Goal: Complete application form: Complete application form

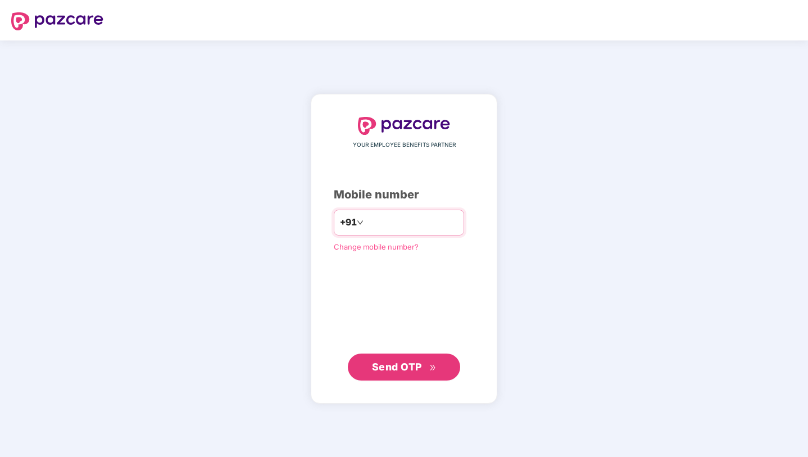
click at [395, 219] on input "number" at bounding box center [412, 222] width 92 height 18
type input "**********"
click at [382, 364] on span "Send OTP" at bounding box center [397, 366] width 50 height 12
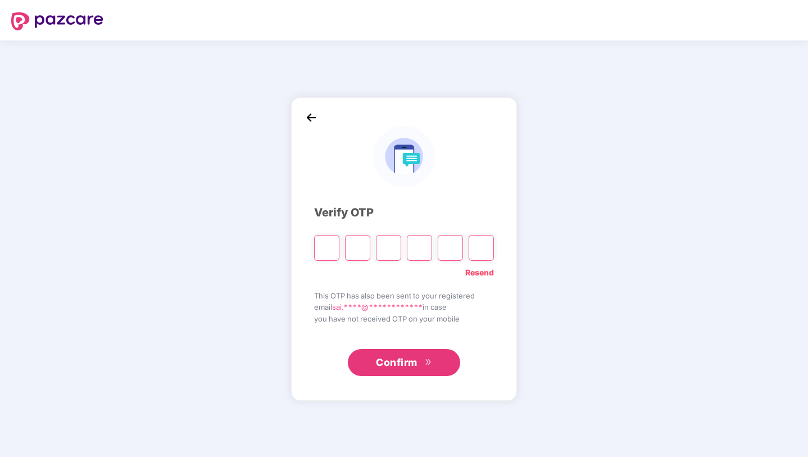
type input "*"
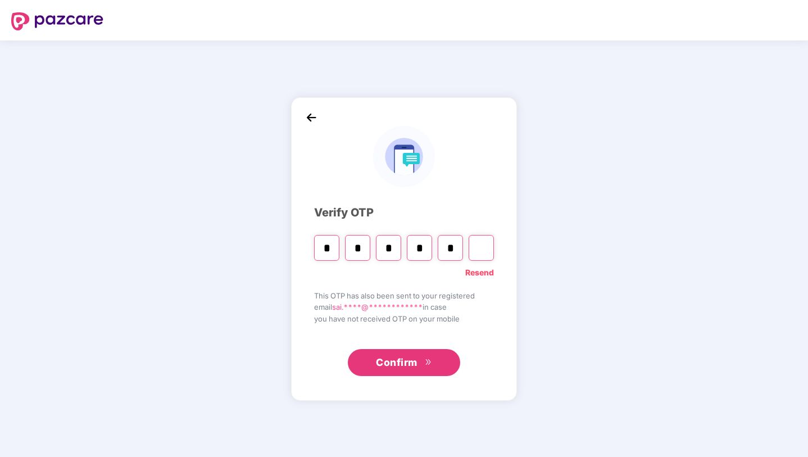
type input "*"
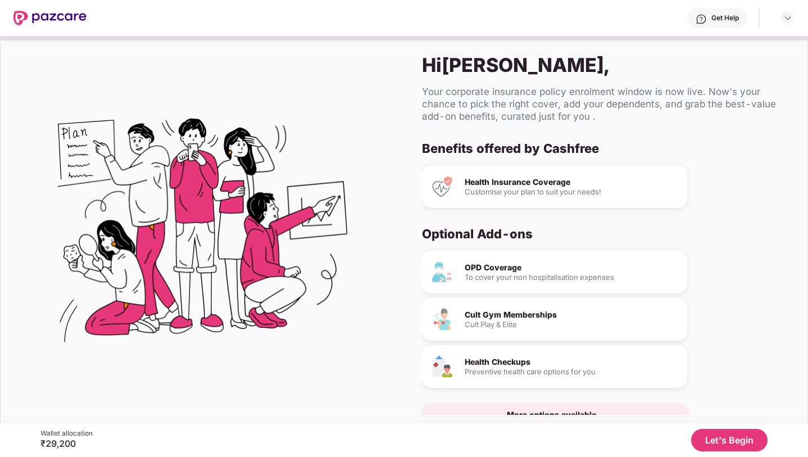
scroll to position [29, 0]
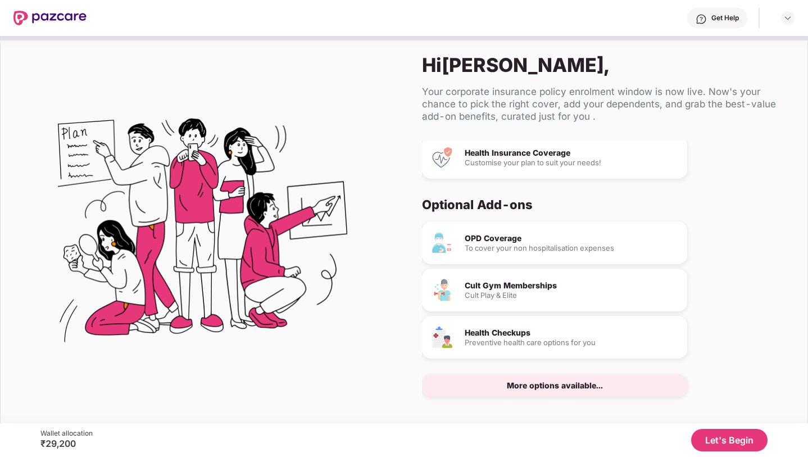
click at [737, 433] on button "Let's Begin" at bounding box center [729, 440] width 76 height 22
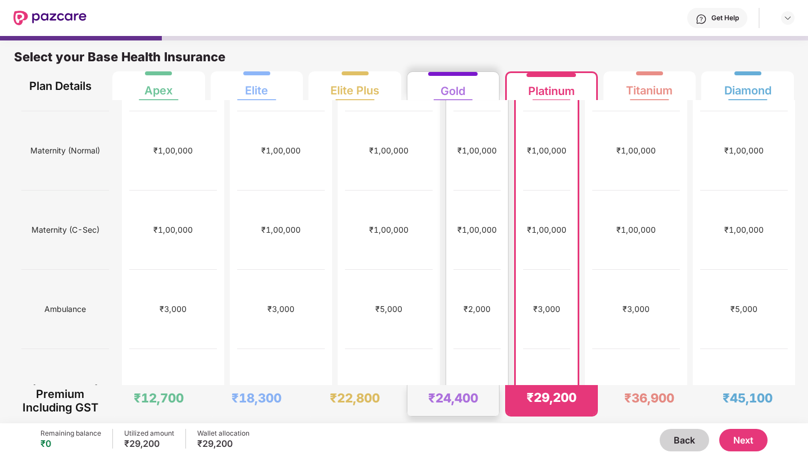
scroll to position [0, 0]
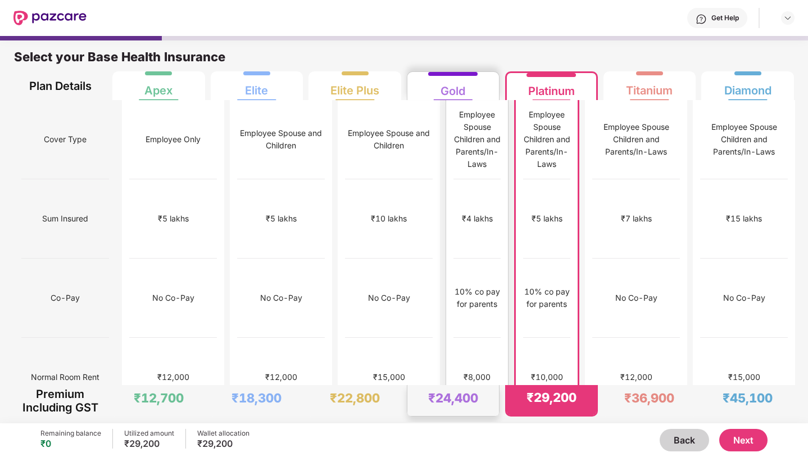
click at [455, 201] on div "₹4 lakhs" at bounding box center [476, 218] width 47 height 79
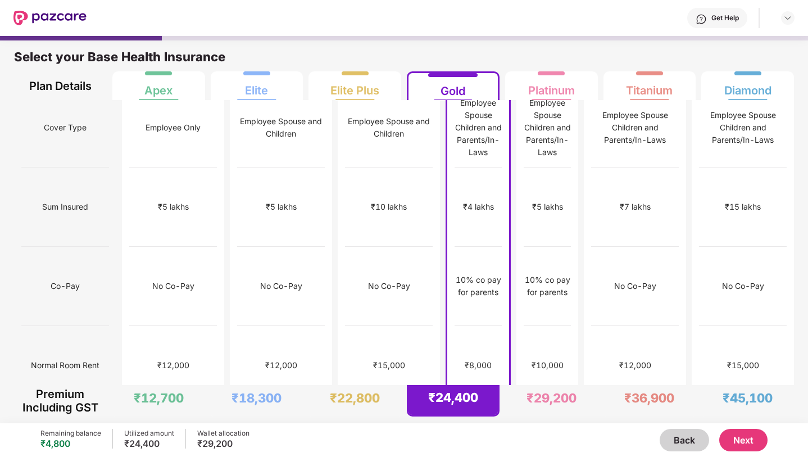
scroll to position [13, 0]
click at [743, 439] on button "Next" at bounding box center [743, 440] width 48 height 22
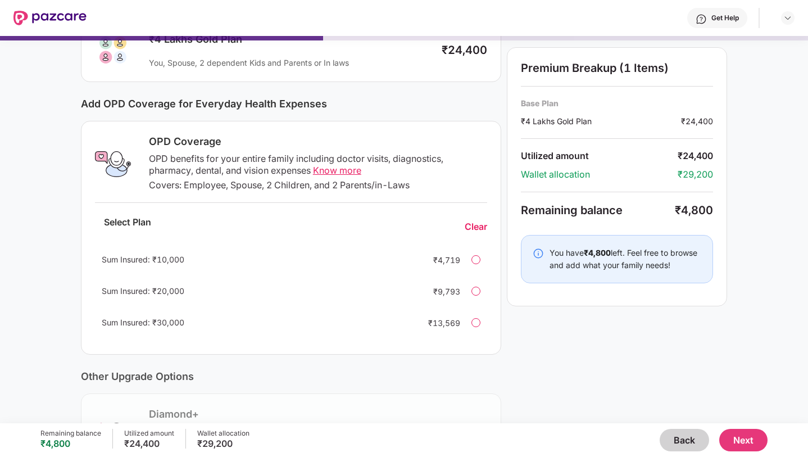
scroll to position [101, 0]
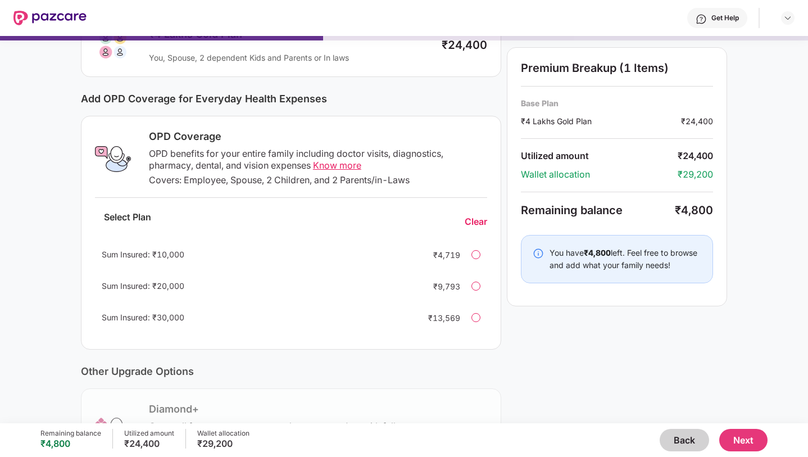
click at [338, 169] on span "Know more" at bounding box center [337, 165] width 48 height 11
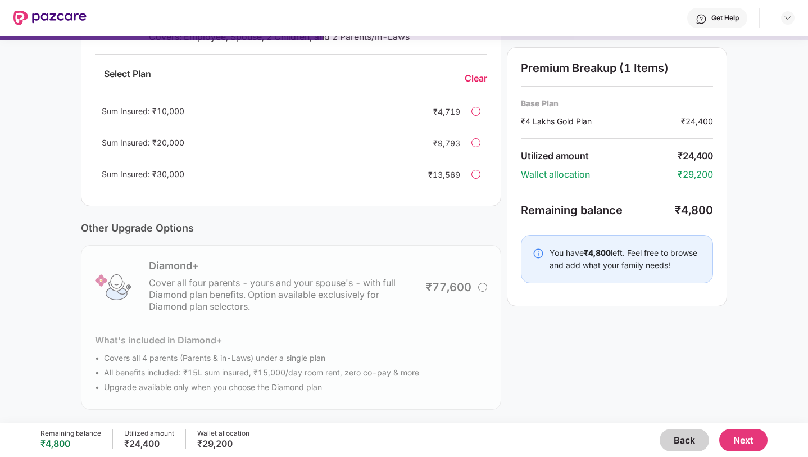
click at [674, 438] on button "Back" at bounding box center [683, 440] width 49 height 22
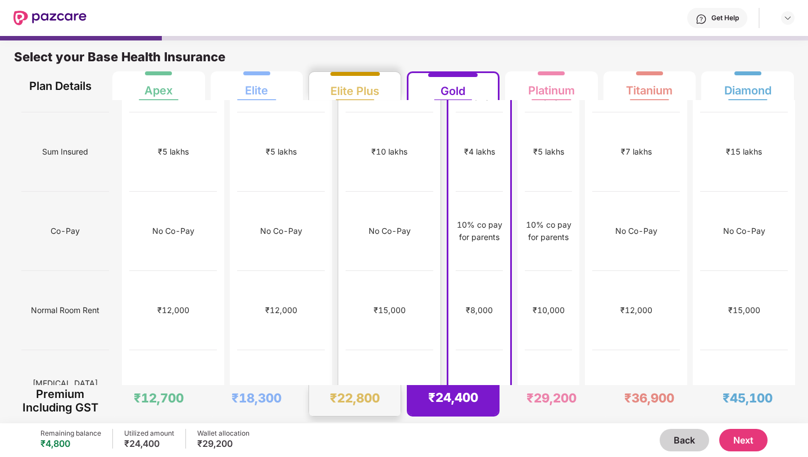
scroll to position [70, 0]
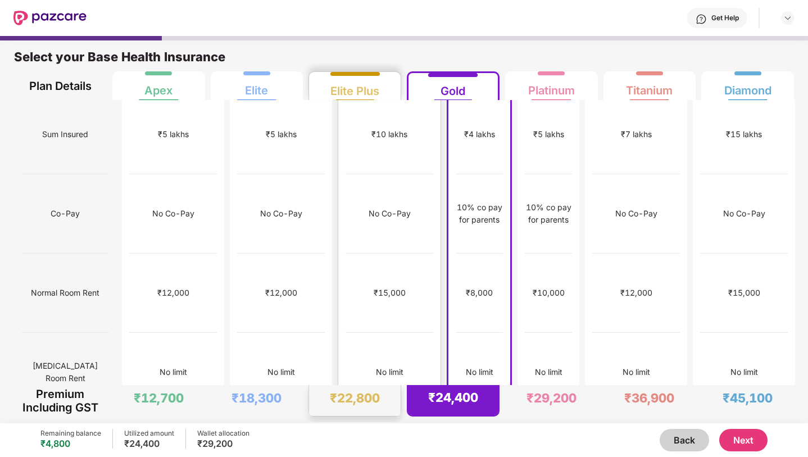
click at [356, 412] on div "₹1,00,000" at bounding box center [389, 451] width 88 height 79
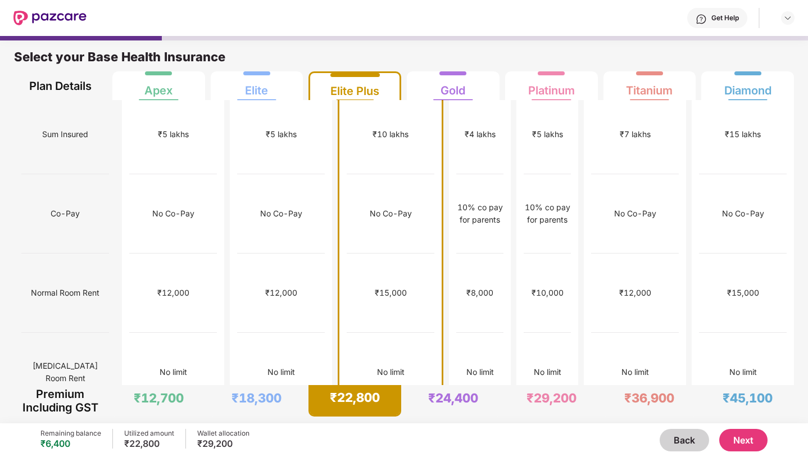
scroll to position [78, 0]
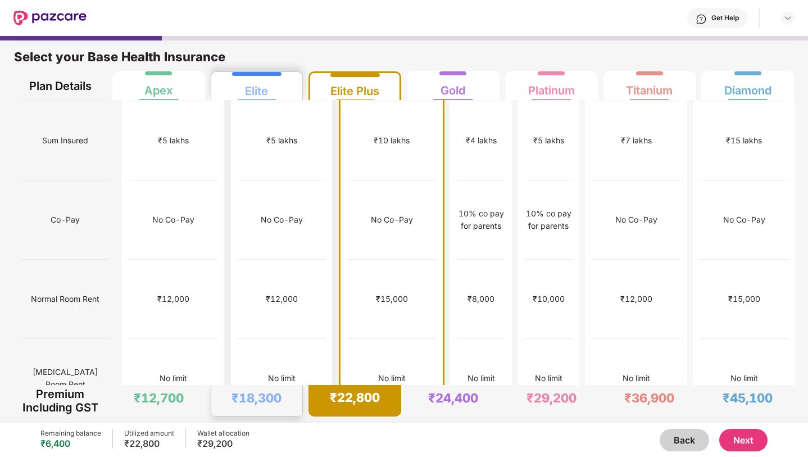
click at [267, 451] on div "₹1,00,000" at bounding box center [281, 457] width 39 height 12
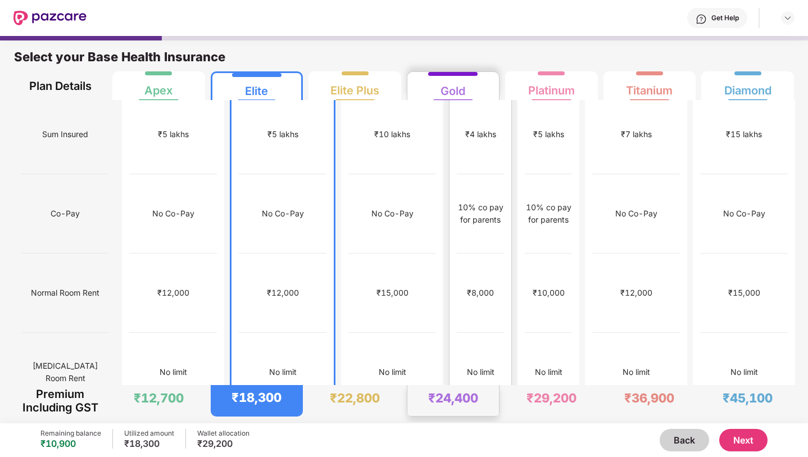
click at [462, 333] on div "No limit" at bounding box center [480, 372] width 47 height 79
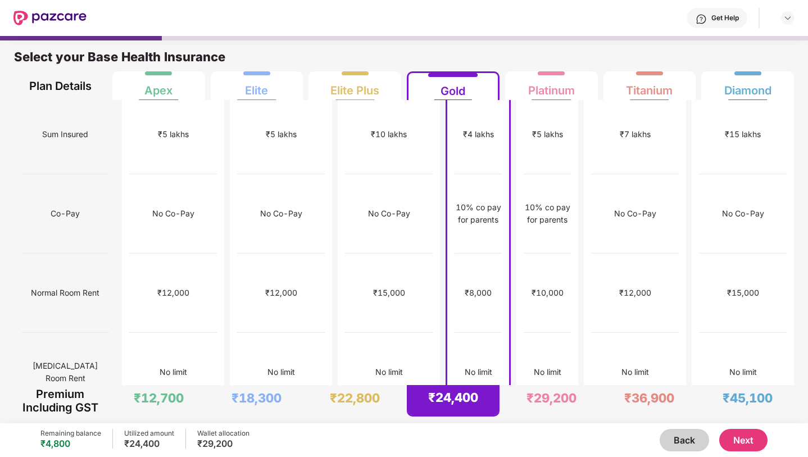
click at [750, 441] on button "Next" at bounding box center [743, 440] width 48 height 22
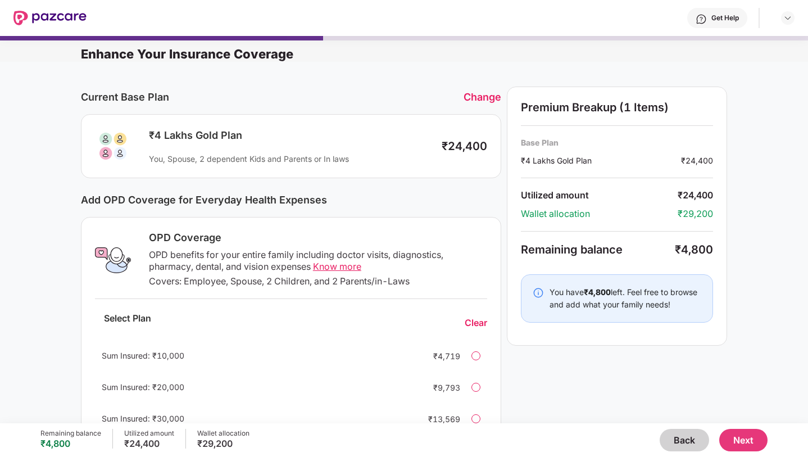
click at [475, 356] on div at bounding box center [475, 355] width 9 height 9
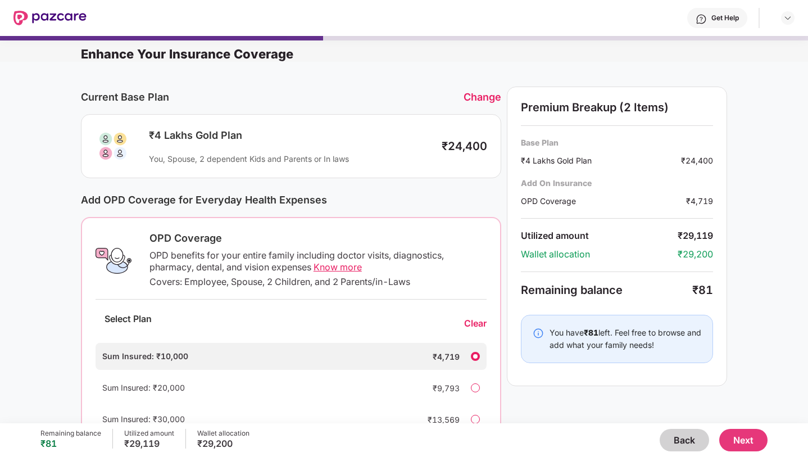
drag, startPoint x: 732, startPoint y: 438, endPoint x: 739, endPoint y: 258, distance: 180.4
click at [739, 258] on div "Get Help Enhance Your Insurance Coverage Current Base Plan Change ₹4 Lakhs Gold…" at bounding box center [404, 228] width 808 height 457
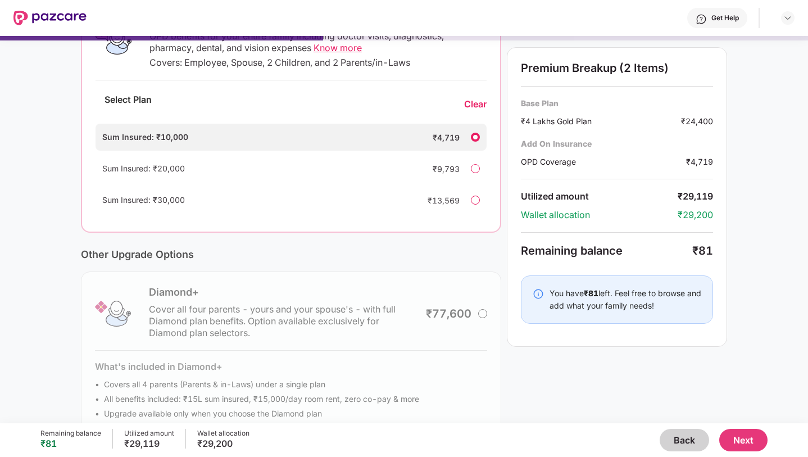
scroll to position [245, 0]
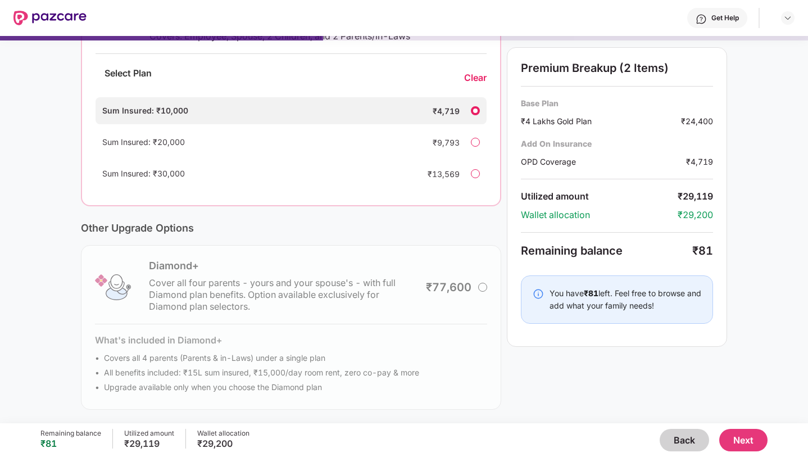
click at [745, 436] on button "Next" at bounding box center [743, 440] width 48 height 22
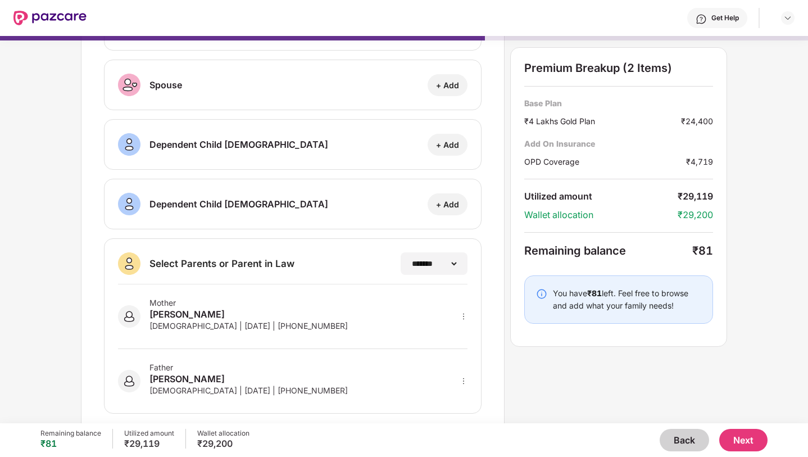
scroll to position [127, 0]
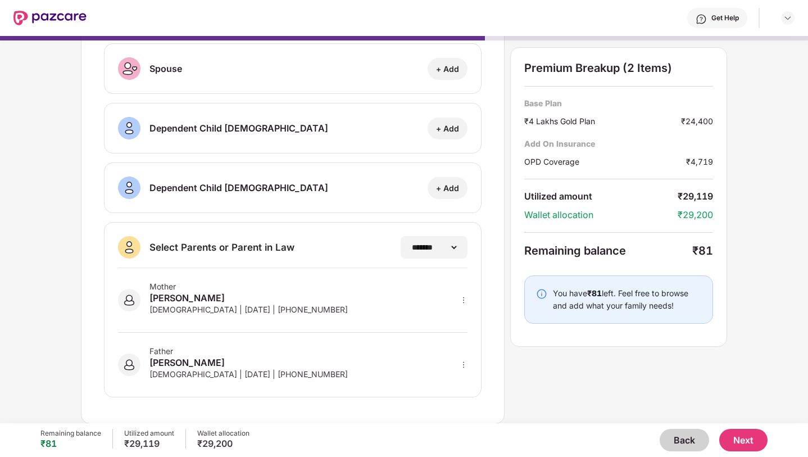
click at [758, 443] on button "Next" at bounding box center [743, 440] width 48 height 22
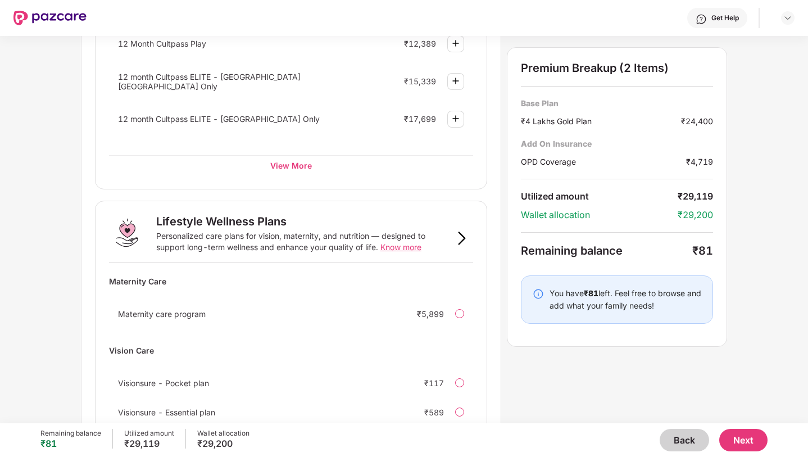
scroll to position [650, 0]
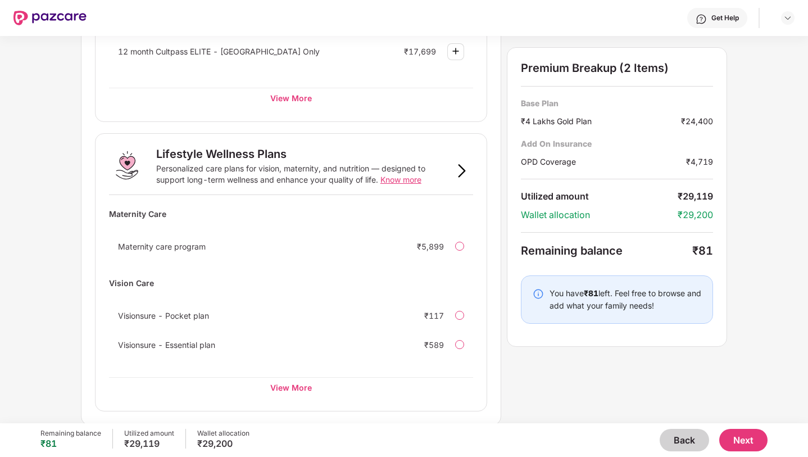
click at [462, 316] on div at bounding box center [459, 315] width 9 height 9
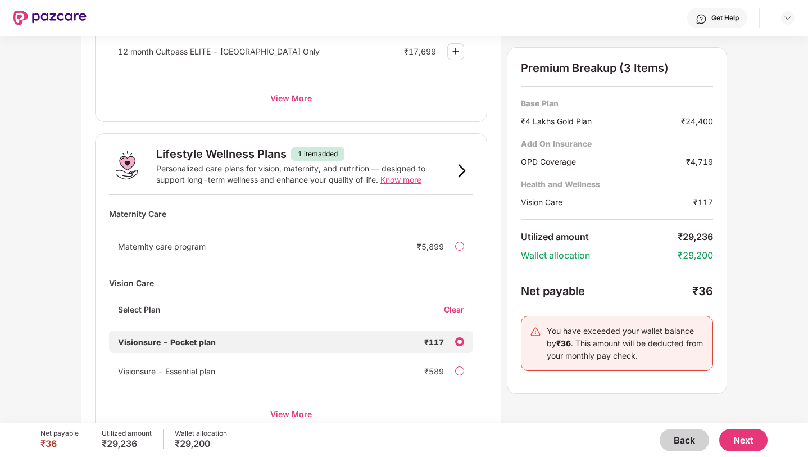
scroll to position [676, 0]
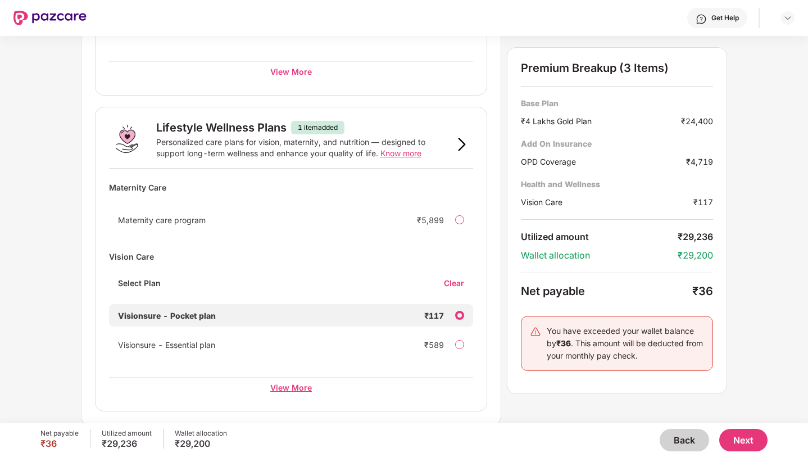
click at [298, 385] on div "View More" at bounding box center [291, 387] width 364 height 20
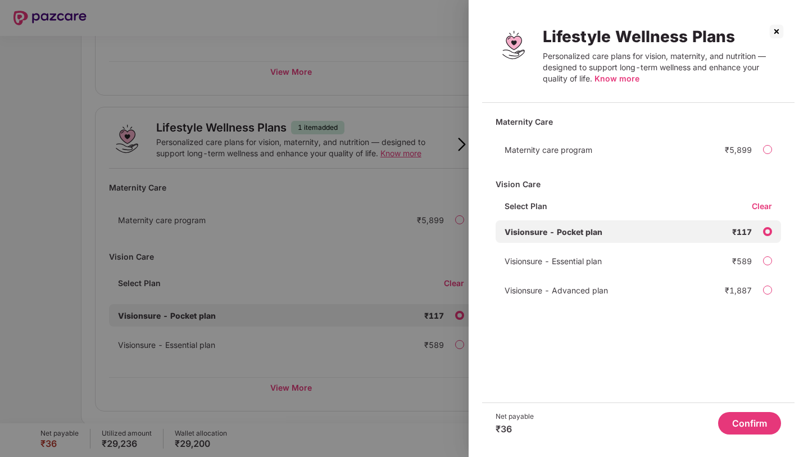
click at [397, 202] on div at bounding box center [404, 228] width 808 height 457
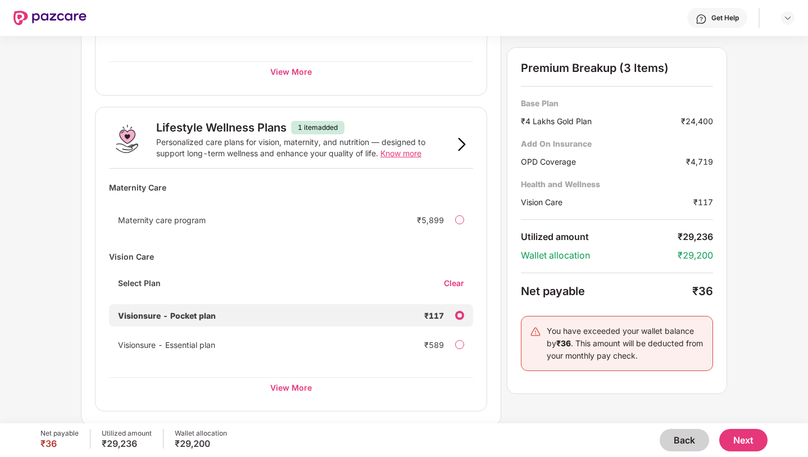
click at [399, 154] on span "Know more" at bounding box center [400, 153] width 41 height 10
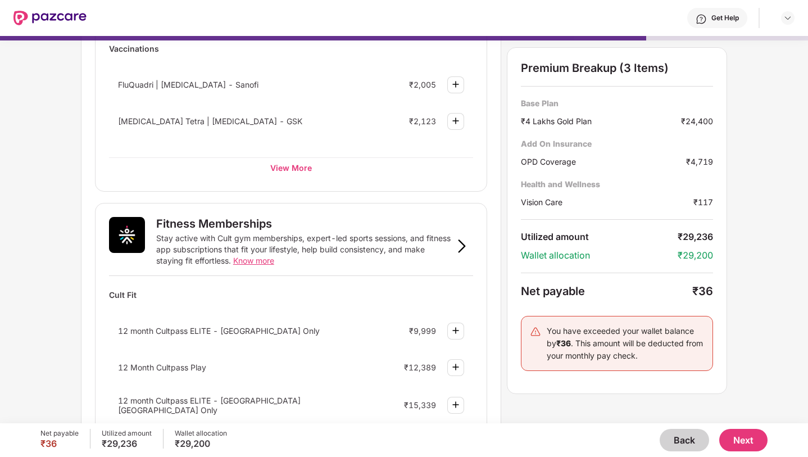
scroll to position [511, 0]
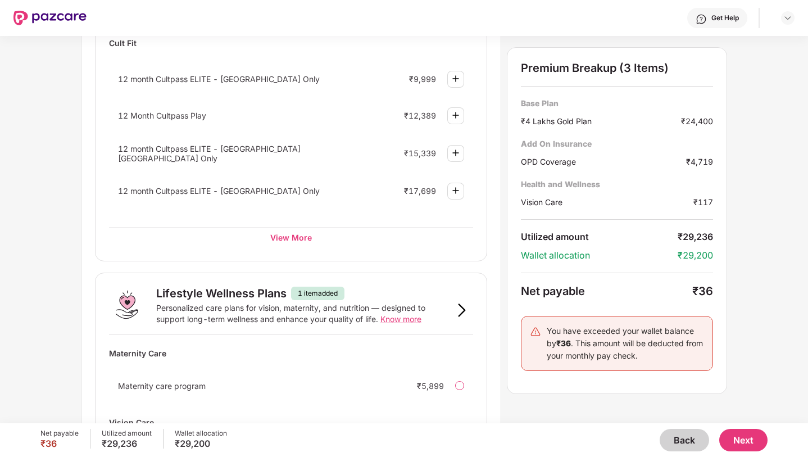
click at [672, 442] on button "Back" at bounding box center [683, 440] width 49 height 22
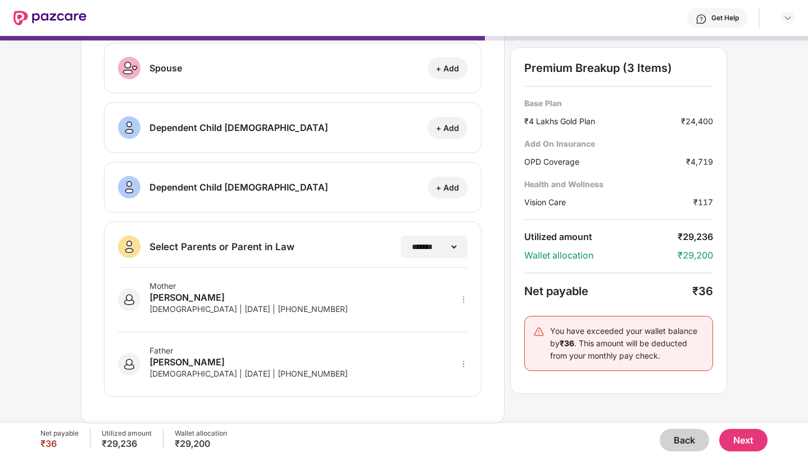
scroll to position [127, 0]
click at [672, 442] on button "Back" at bounding box center [683, 440] width 49 height 22
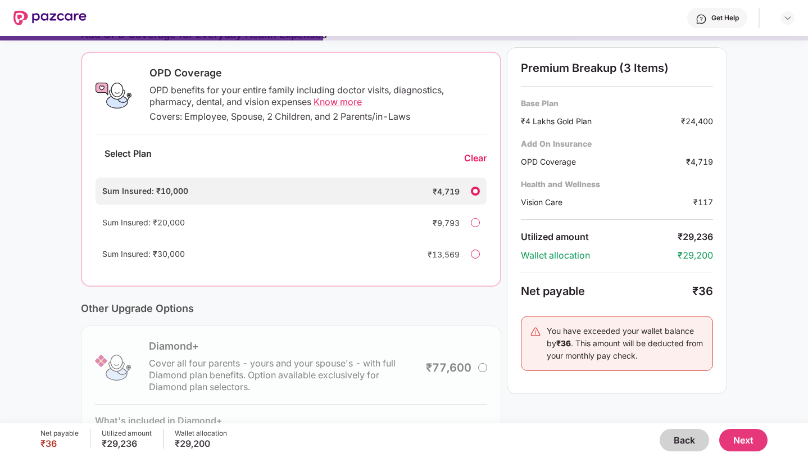
scroll to position [245, 0]
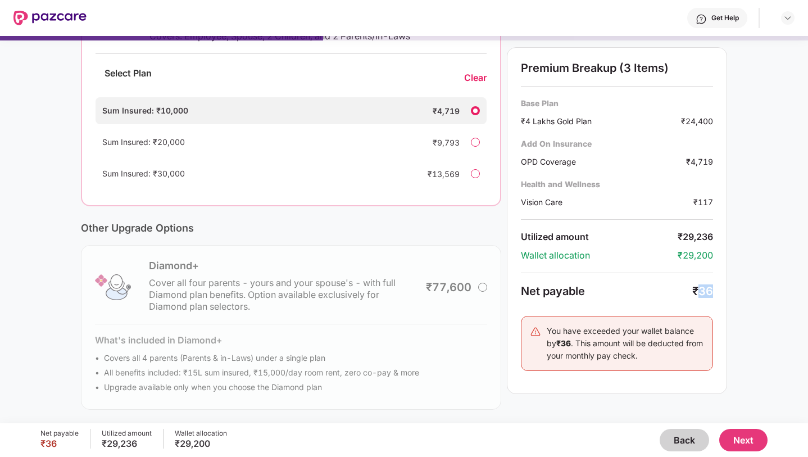
drag, startPoint x: 700, startPoint y: 291, endPoint x: 718, endPoint y: 291, distance: 18.0
click at [718, 291] on div "Premium Breakup (3 Items) Base Plan ₹4 Lakhs Gold Plan ₹24,400 Add On Insurance…" at bounding box center [617, 220] width 220 height 347
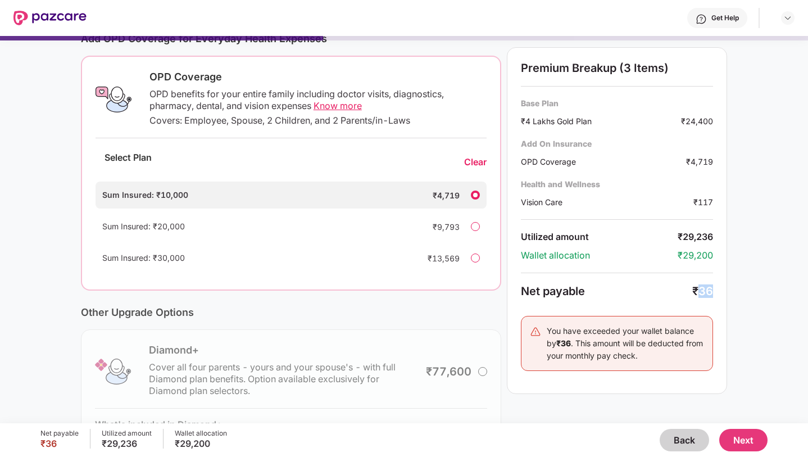
scroll to position [0, 0]
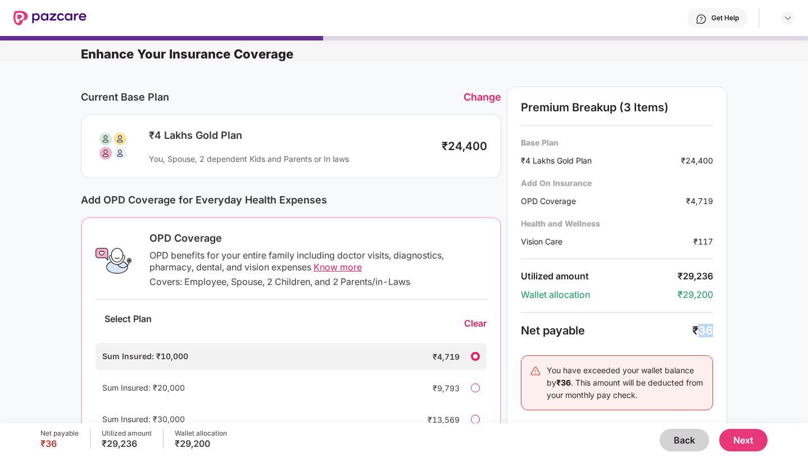
click at [681, 440] on button "Back" at bounding box center [683, 440] width 49 height 22
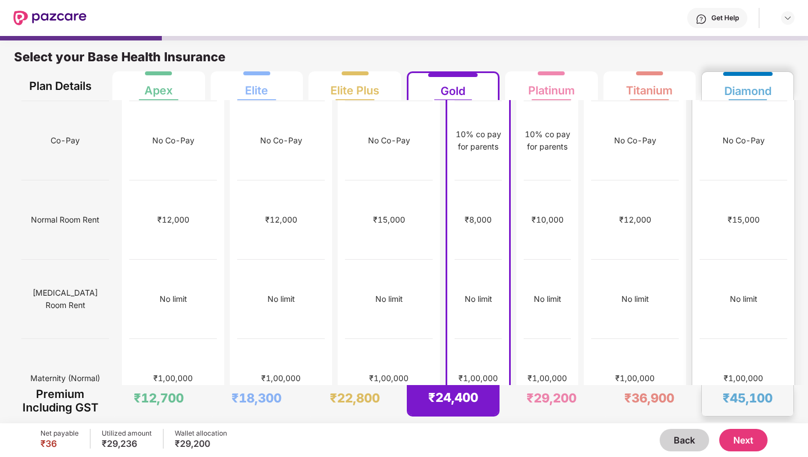
scroll to position [181, 0]
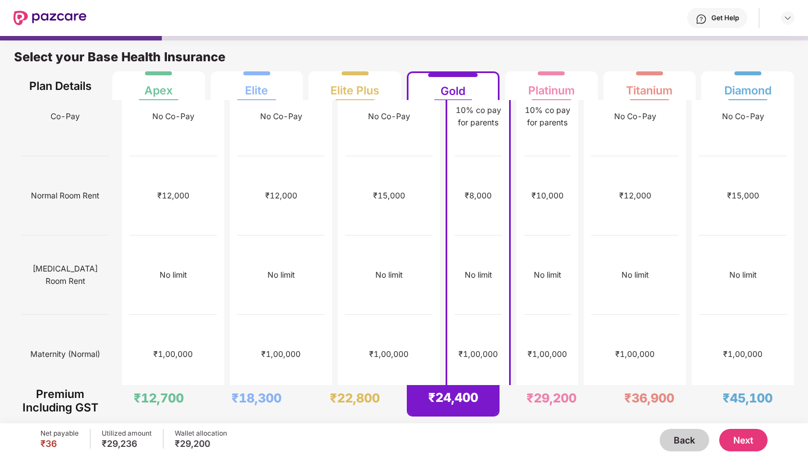
click at [745, 435] on button "Next" at bounding box center [743, 440] width 48 height 22
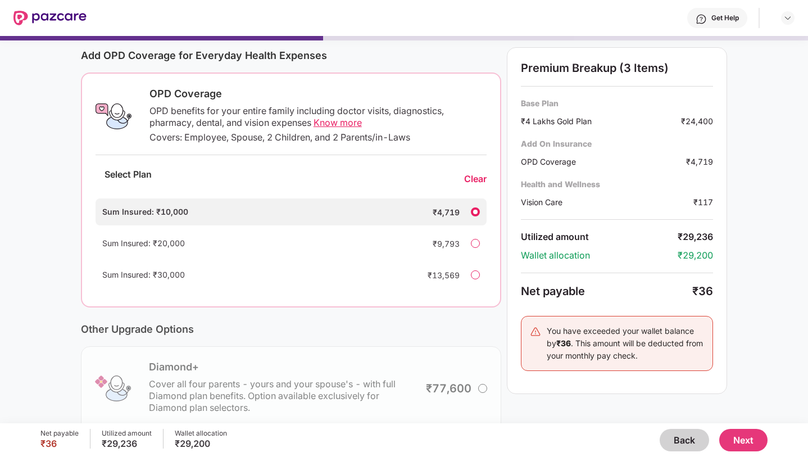
scroll to position [0, 0]
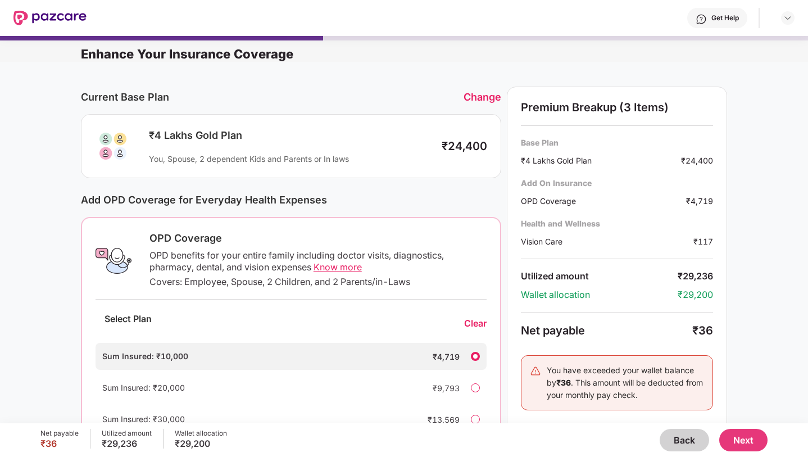
click at [745, 442] on button "Next" at bounding box center [743, 440] width 48 height 22
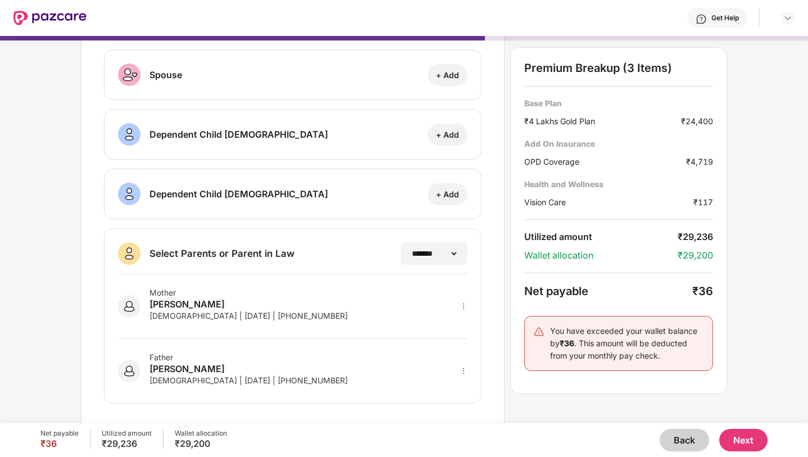
scroll to position [127, 0]
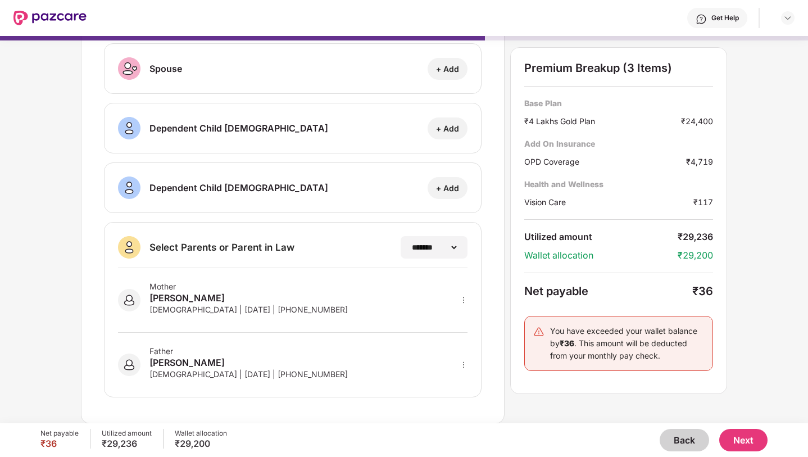
click at [753, 437] on button "Next" at bounding box center [743, 440] width 48 height 22
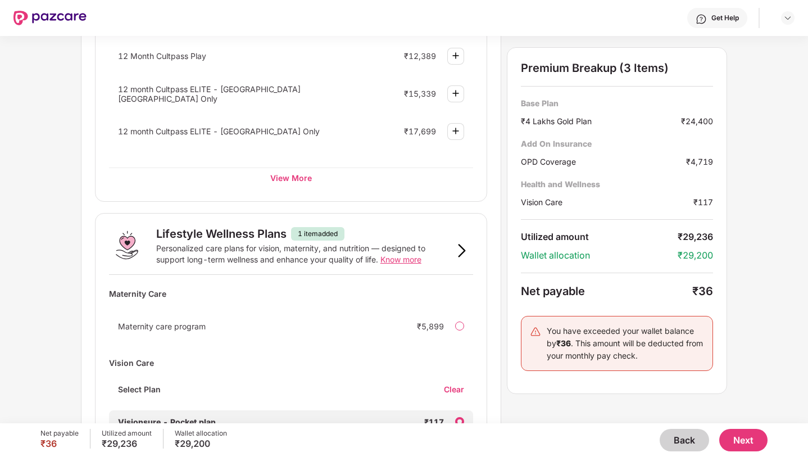
scroll to position [676, 0]
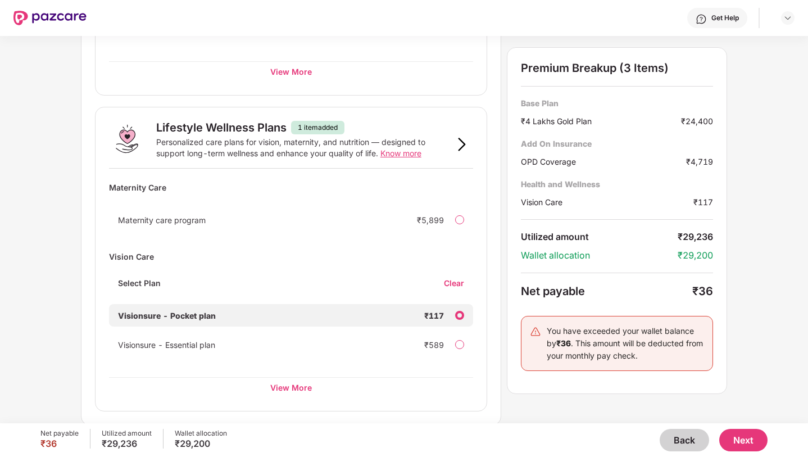
click at [750, 439] on button "Next" at bounding box center [743, 440] width 48 height 22
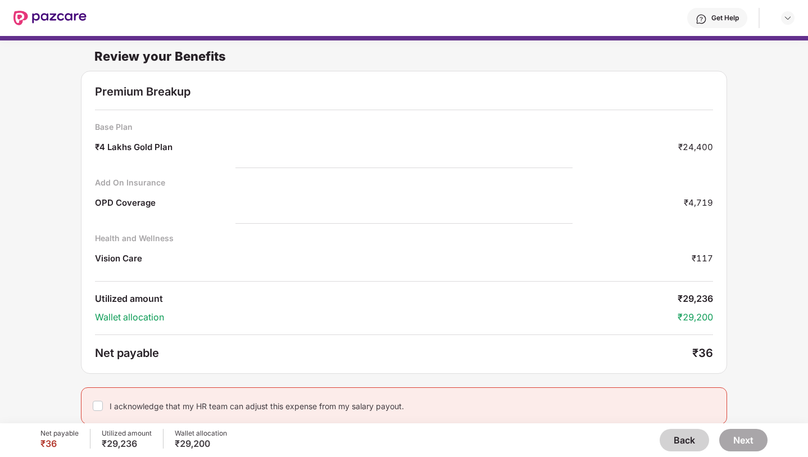
scroll to position [6, 0]
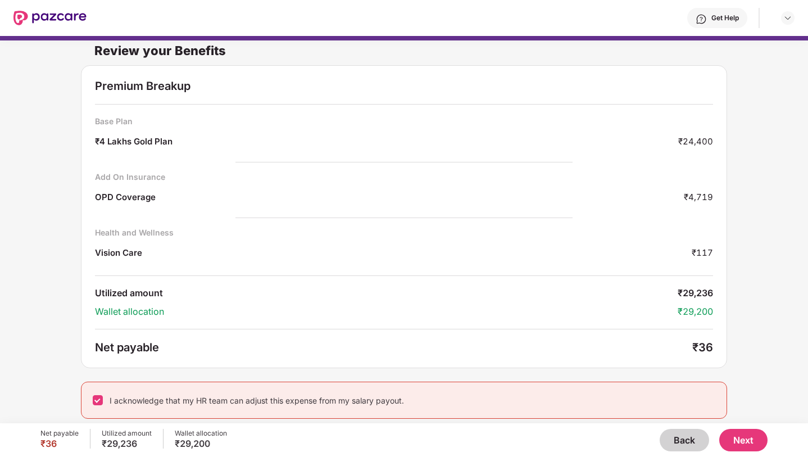
click at [756, 432] on button "Next" at bounding box center [743, 440] width 48 height 22
